Goal: Navigation & Orientation: Find specific page/section

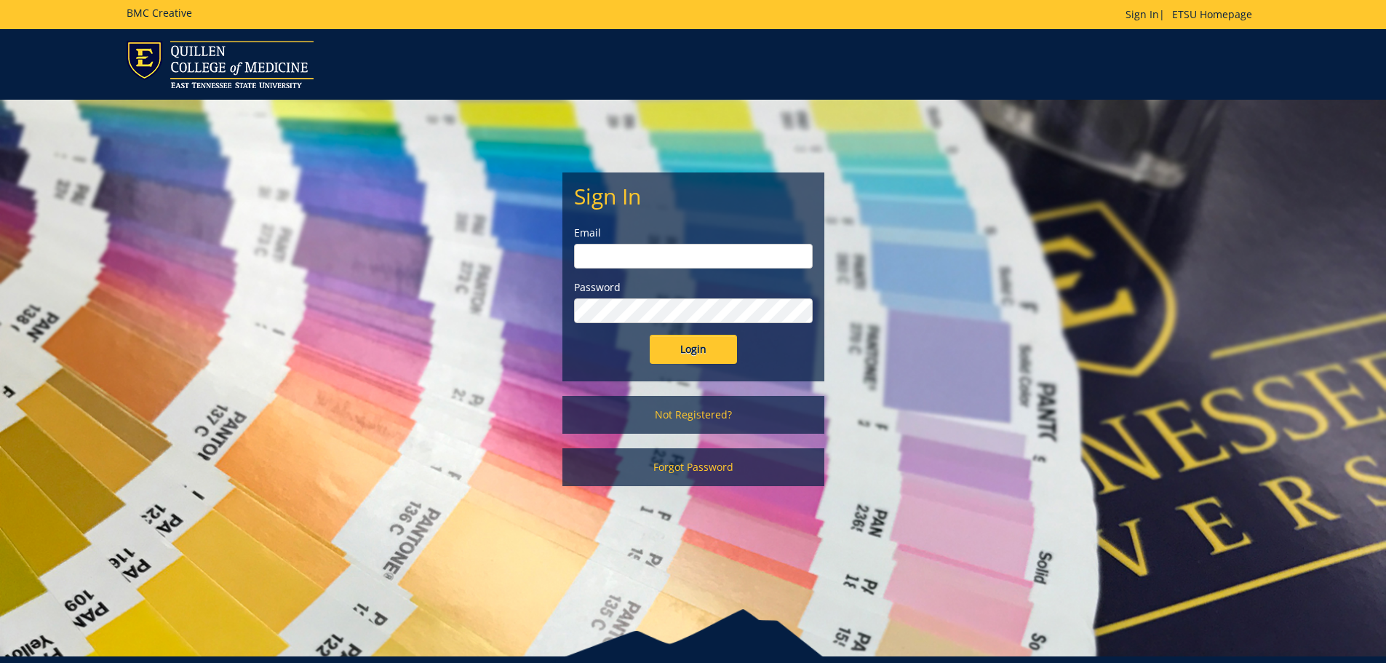
click at [589, 258] on input "email" at bounding box center [693, 256] width 239 height 25
type input "[EMAIL_ADDRESS][DOMAIN_NAME]"
click at [650, 335] on input "Login" at bounding box center [693, 349] width 87 height 29
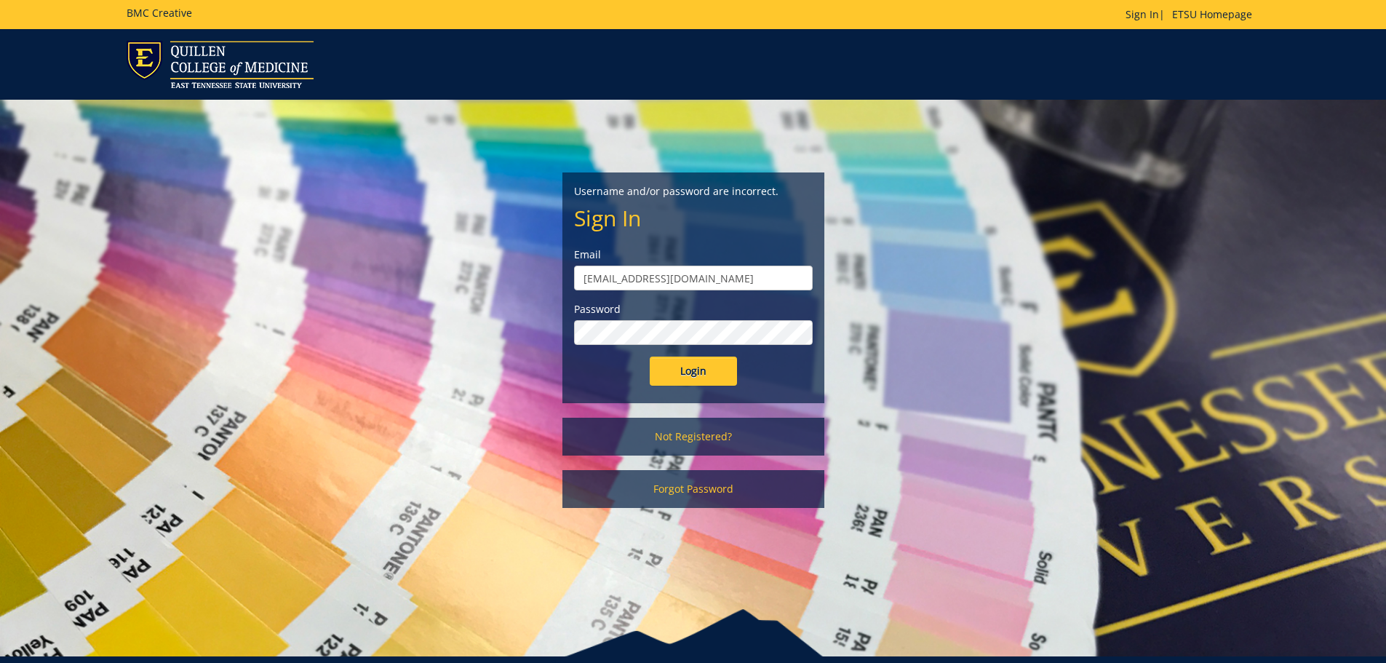
click at [650, 357] on input "Login" at bounding box center [693, 371] width 87 height 29
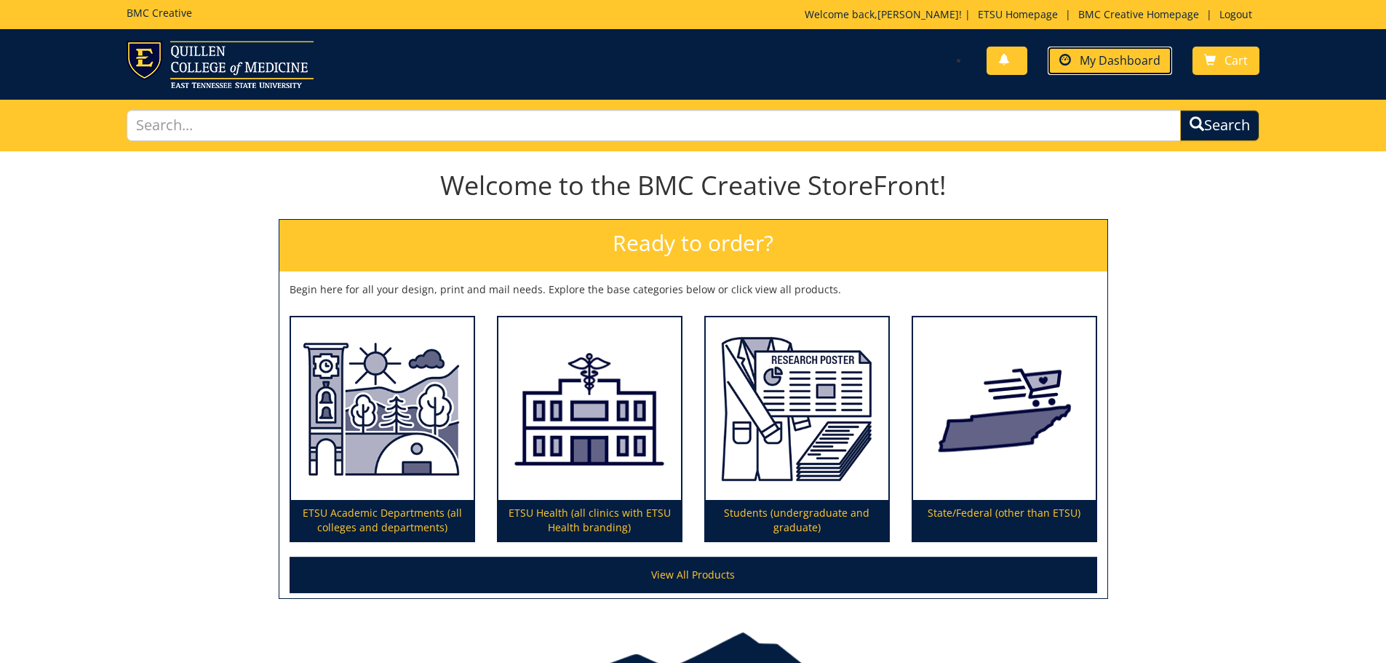
click at [1068, 57] on span at bounding box center [1065, 61] width 12 height 12
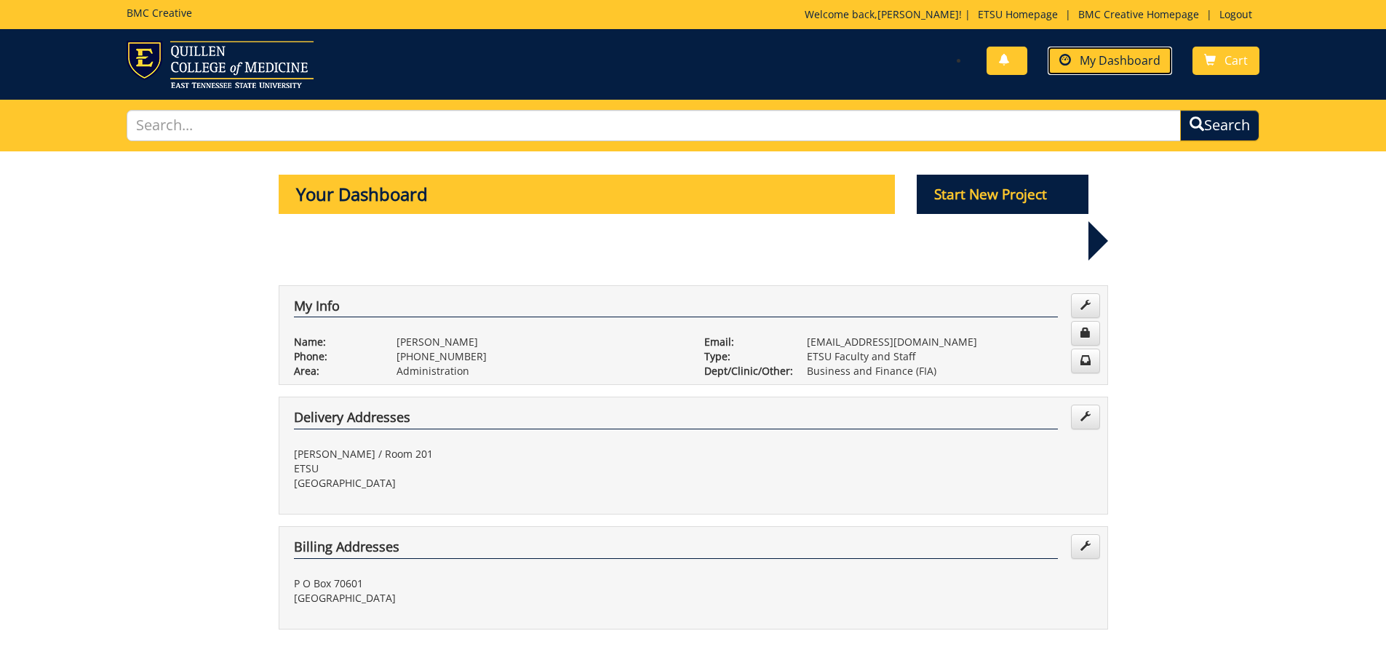
click at [1110, 60] on span "My Dashboard" at bounding box center [1120, 60] width 81 height 16
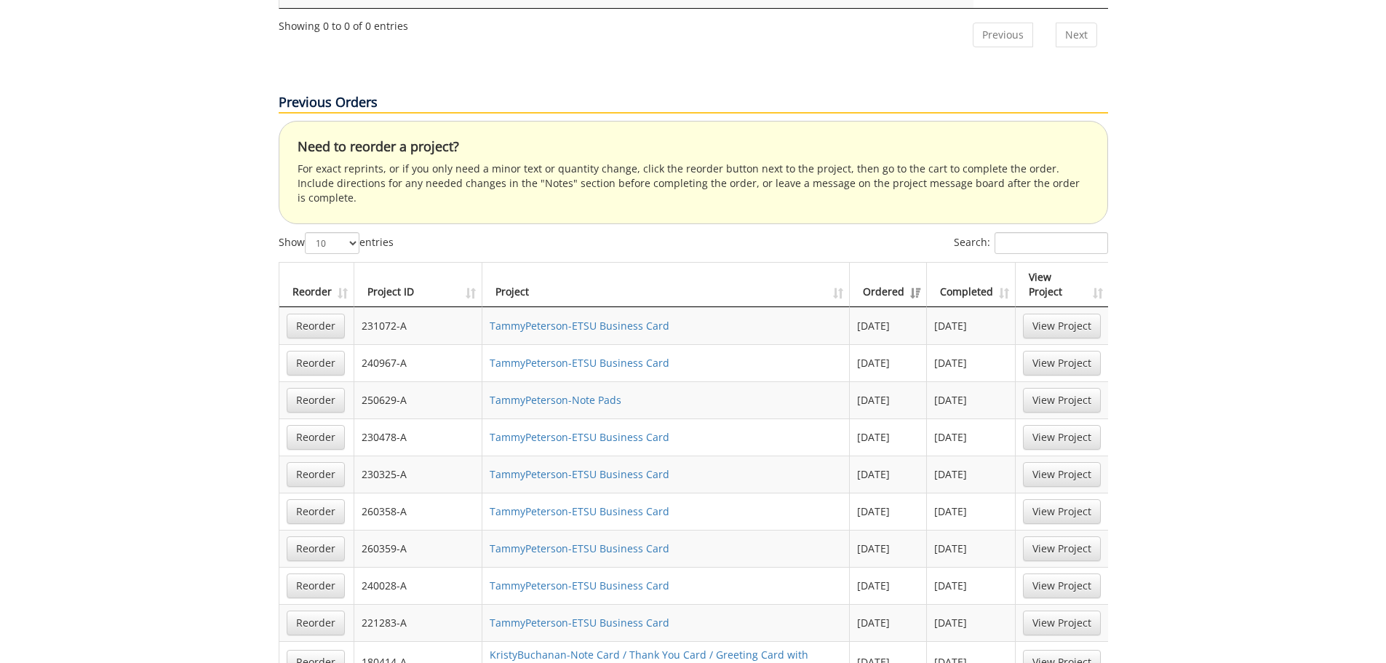
scroll to position [946, 0]
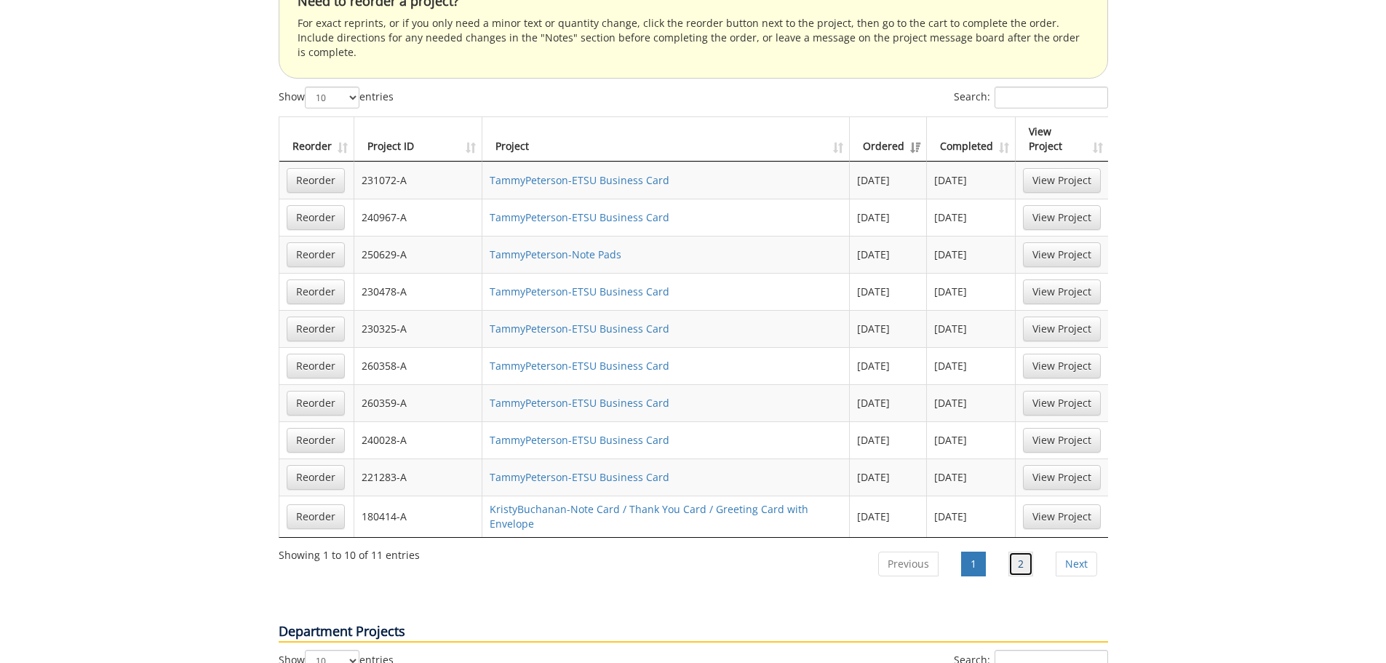
click at [1011, 552] on link "2" at bounding box center [1020, 564] width 25 height 25
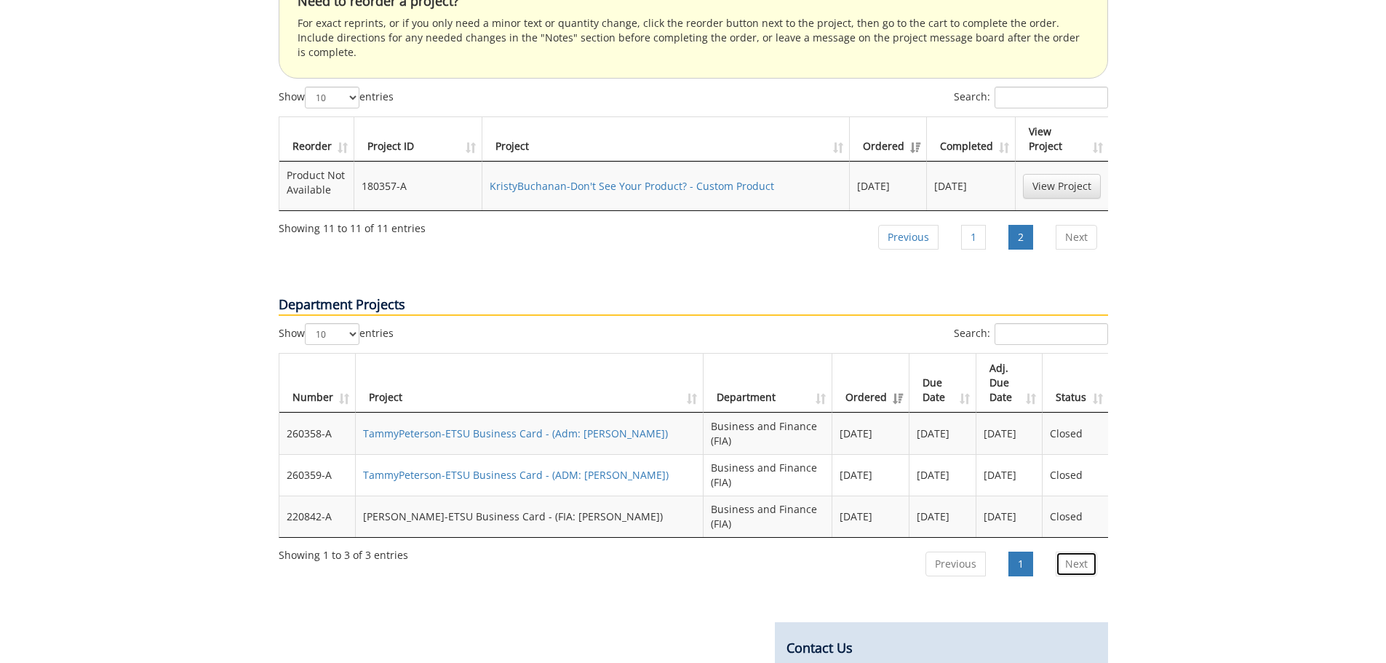
click at [1085, 552] on link "Next" at bounding box center [1076, 564] width 41 height 25
